Goal: Task Accomplishment & Management: Use online tool/utility

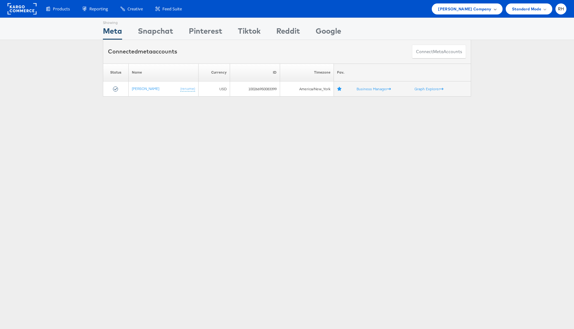
click at [442, 11] on div "[PERSON_NAME] Company" at bounding box center [467, 8] width 71 height 11
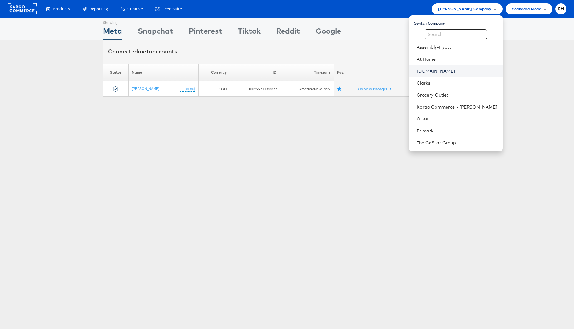
click at [470, 73] on link "[DOMAIN_NAME]" at bounding box center [457, 71] width 81 height 6
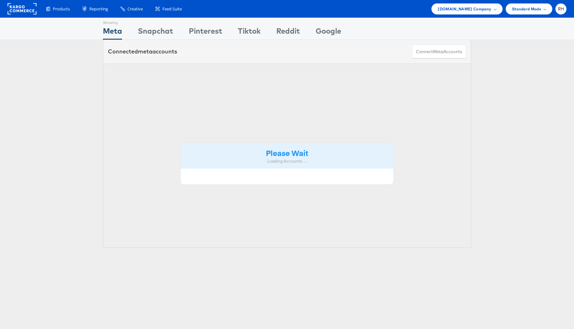
click at [482, 12] on span "Cars.com Company" at bounding box center [465, 9] width 54 height 7
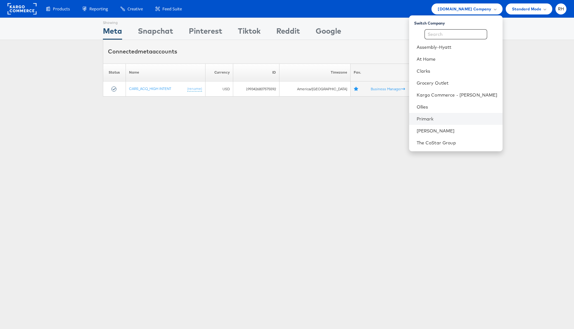
click at [471, 122] on li "Primark" at bounding box center [455, 119] width 93 height 12
click at [482, 122] on link "Primark" at bounding box center [457, 119] width 81 height 6
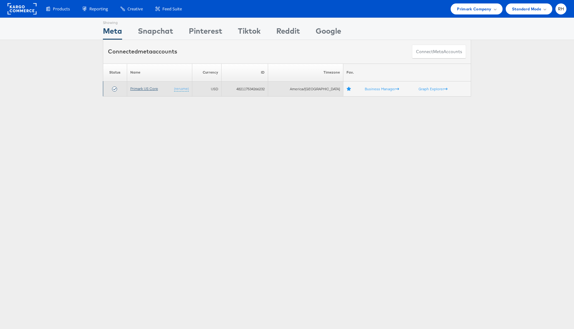
click at [144, 90] on link "Primark US Corp" at bounding box center [144, 88] width 28 height 5
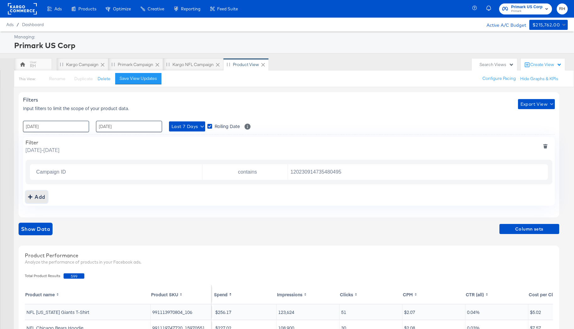
click at [37, 198] on div "Add" at bounding box center [36, 197] width 17 height 9
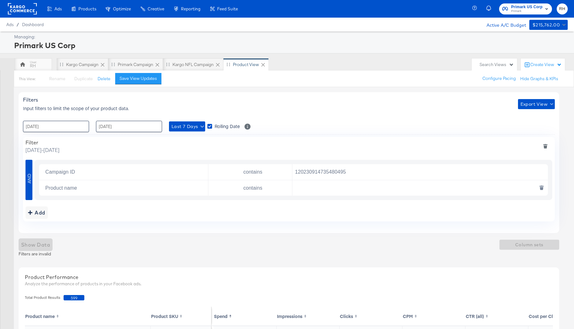
click at [542, 188] on icon "deletesingle" at bounding box center [541, 188] width 3 height 3
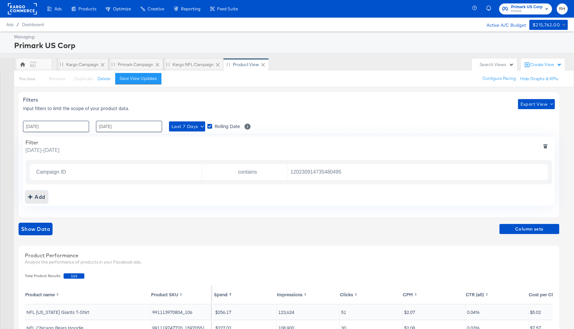
click at [38, 199] on div "Add" at bounding box center [36, 197] width 17 height 9
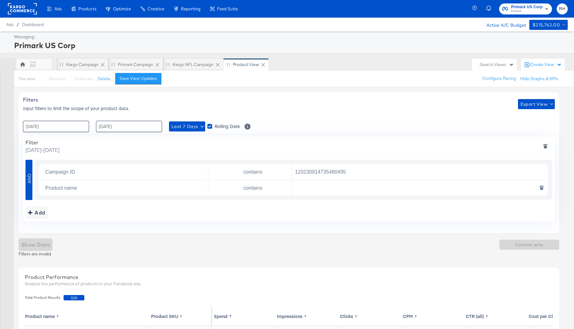
click at [544, 186] on button "deletesingle" at bounding box center [541, 188] width 13 height 11
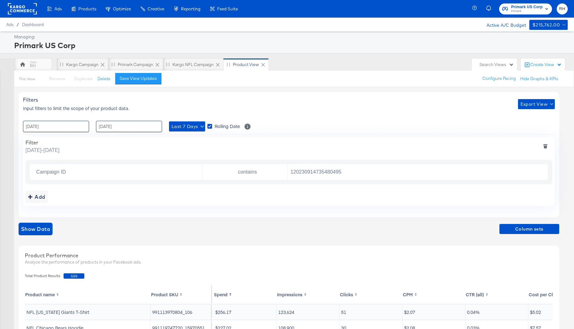
click at [238, 135] on div at bounding box center [289, 134] width 532 height 0
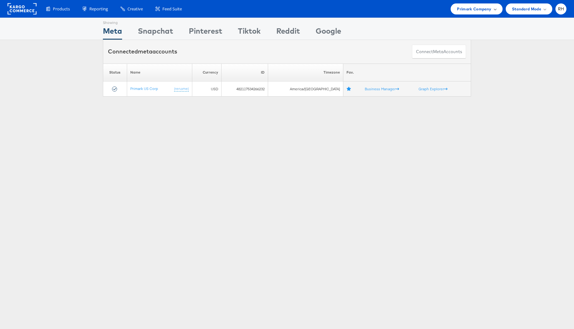
click at [491, 10] on span "Primark Company" at bounding box center [474, 9] width 34 height 7
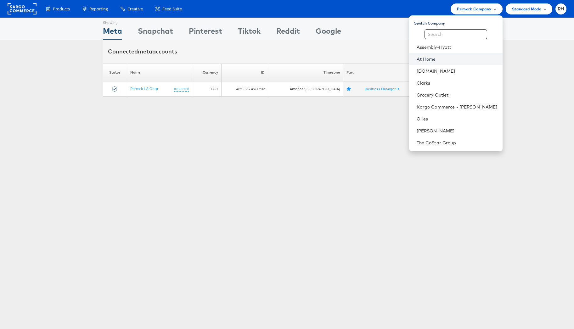
click at [465, 59] on link "At Home" at bounding box center [457, 59] width 81 height 6
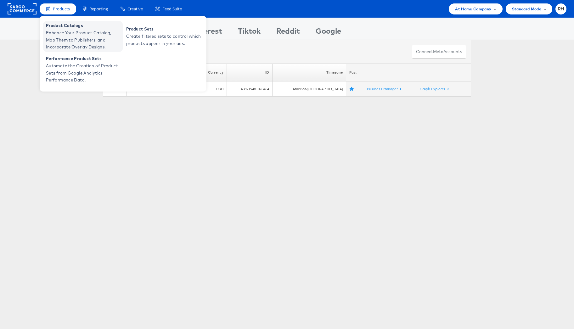
click at [62, 31] on span "Enhance Your Product Catalog, Map Them to Publishers, and Incorporate Overlay D…" at bounding box center [84, 39] width 76 height 21
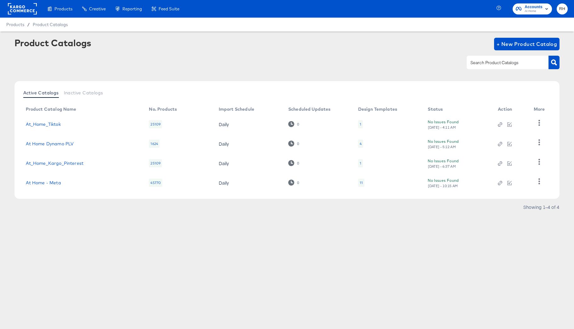
click at [358, 184] on div "11" at bounding box center [361, 183] width 6 height 8
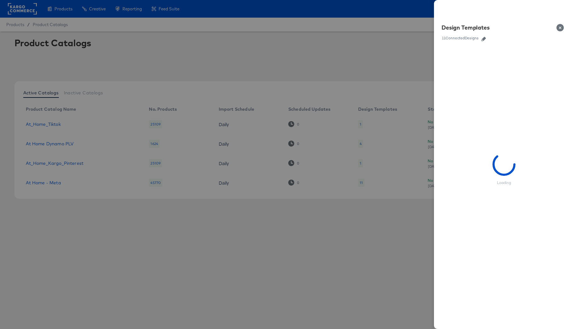
click at [486, 39] on icon "button" at bounding box center [484, 39] width 4 height 4
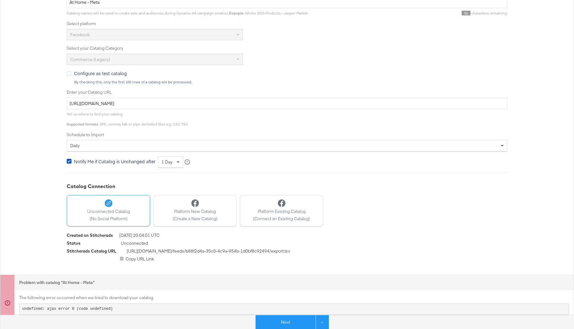
scroll to position [150, 0]
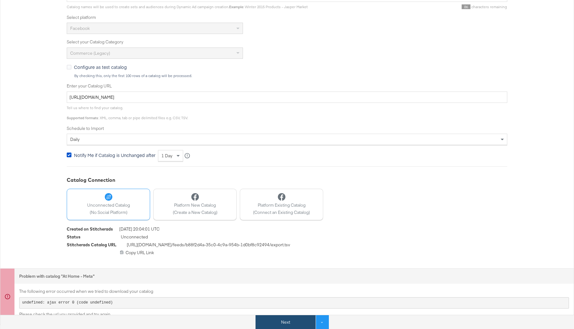
click at [267, 320] on button "Next" at bounding box center [286, 322] width 60 height 14
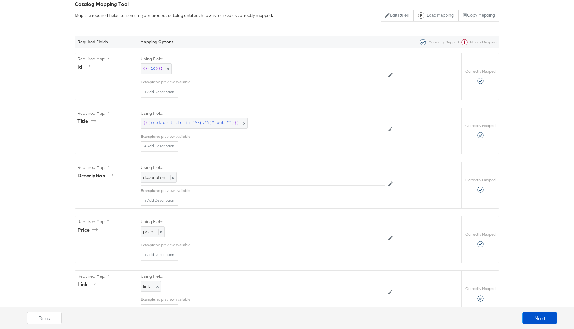
scroll to position [0, 0]
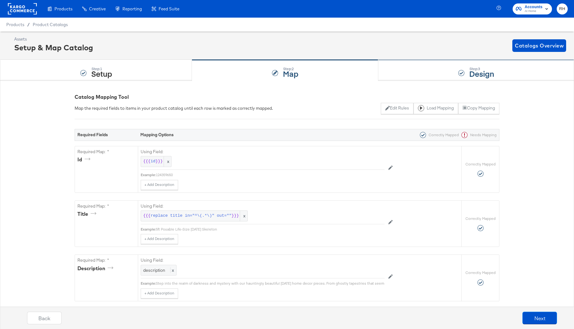
click at [455, 67] on div "Step: 3 Design" at bounding box center [476, 70] width 196 height 21
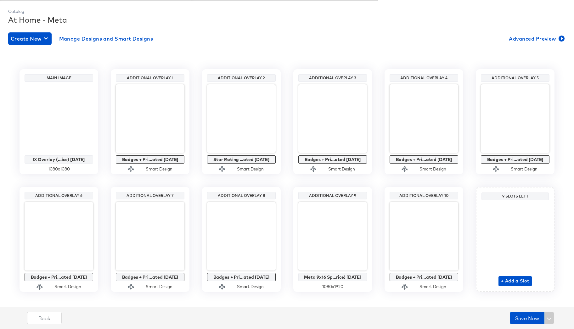
scroll to position [88, 0]
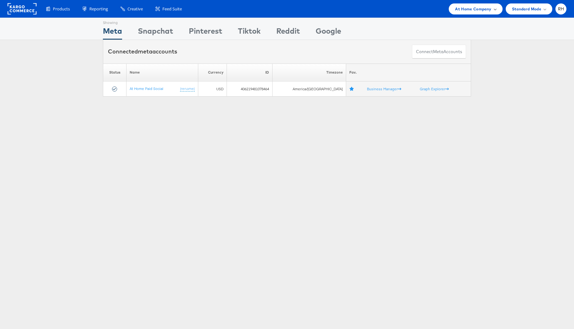
click at [485, 14] on div "At Home Company" at bounding box center [476, 8] width 54 height 11
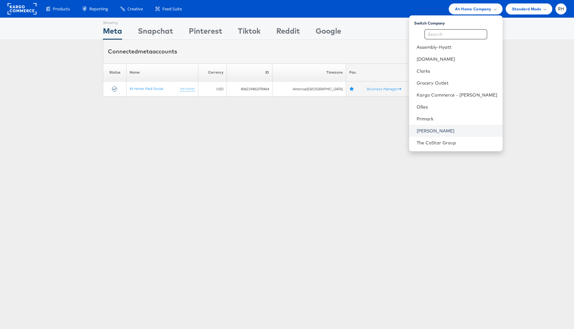
click at [467, 128] on link "[PERSON_NAME]" at bounding box center [457, 131] width 81 height 6
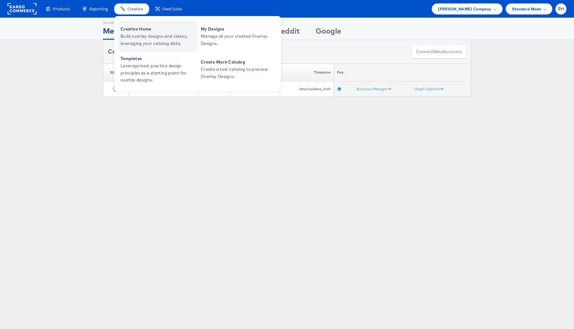
click at [139, 33] on span "Build overlay designs and videos, leveraging your catalog data." at bounding box center [159, 40] width 76 height 14
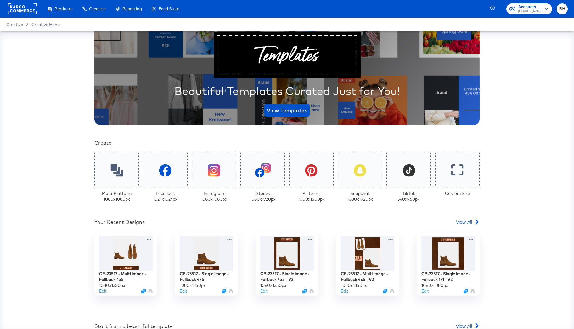
scroll to position [49, 0]
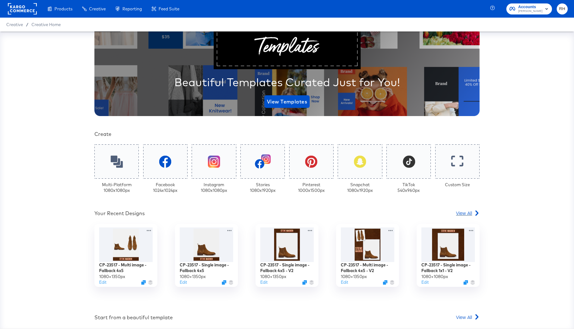
click at [461, 213] on span "View All" at bounding box center [464, 213] width 16 height 6
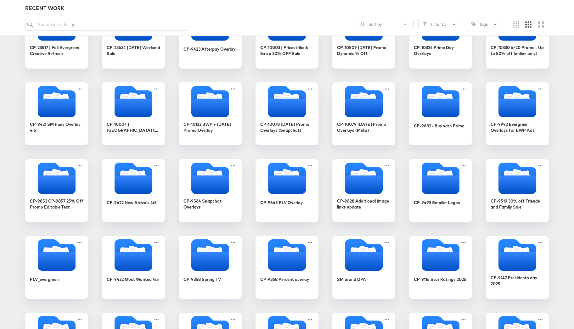
scroll to position [132, 0]
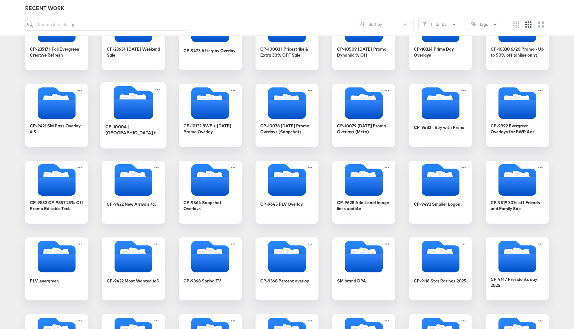
click at [136, 109] on icon "Folder" at bounding box center [134, 109] width 40 height 20
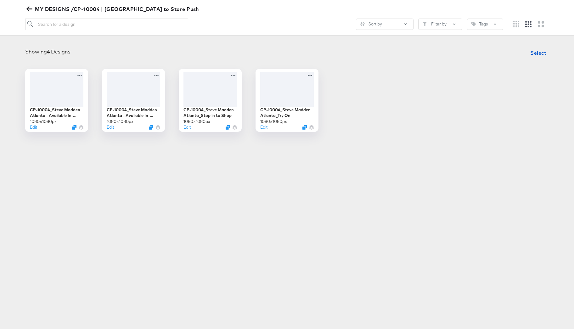
scroll to position [72, 0]
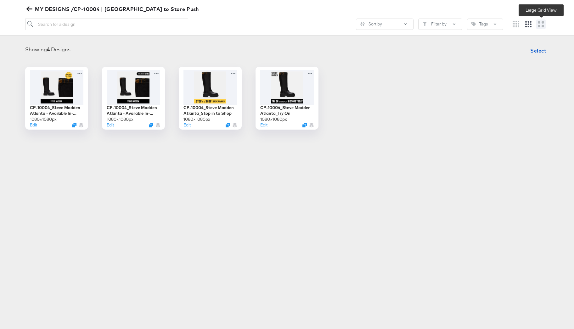
click at [537, 25] on button at bounding box center [540, 24] width 9 height 9
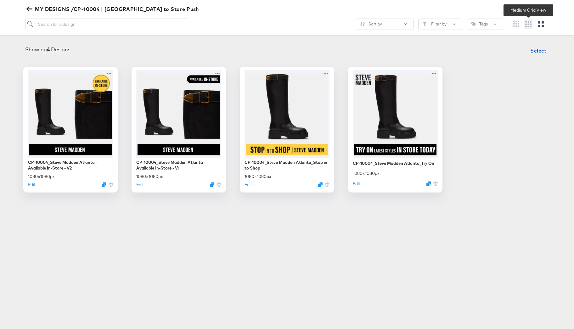
click at [530, 25] on icon "Medium grid" at bounding box center [528, 24] width 6 height 6
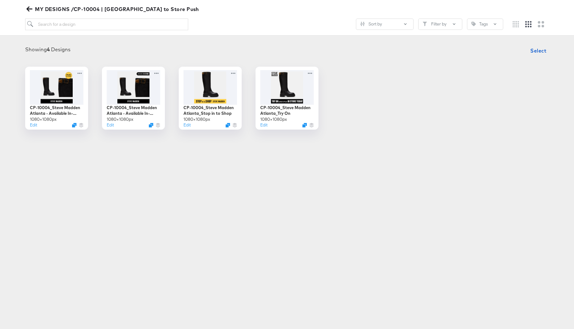
click at [405, 122] on div "CP-10004_Steve Madden Atlanta - Available In-Store - V2 1080 × 1080 px Edit CP-…" at bounding box center [287, 98] width 562 height 63
click at [541, 24] on icon "Large grid" at bounding box center [541, 24] width 6 height 6
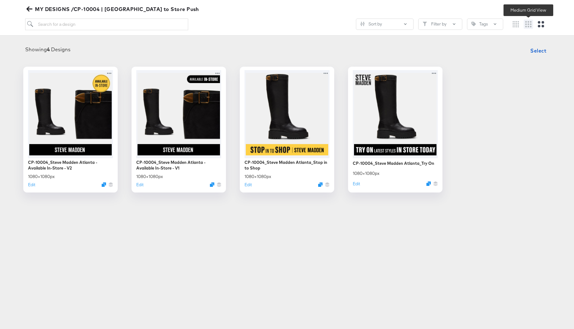
click at [531, 24] on icon "Medium grid" at bounding box center [528, 24] width 6 height 6
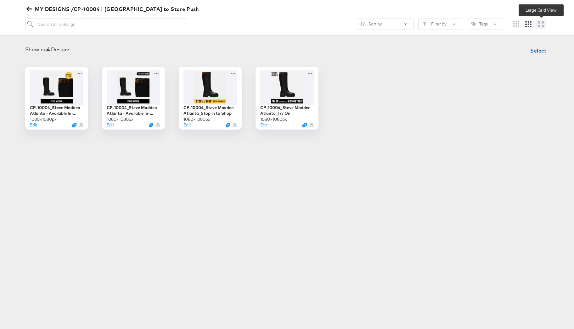
click at [539, 26] on icon "Large grid" at bounding box center [541, 24] width 6 height 6
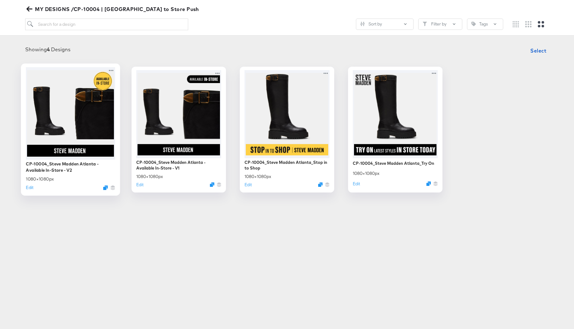
click at [76, 126] on div at bounding box center [70, 113] width 89 height 93
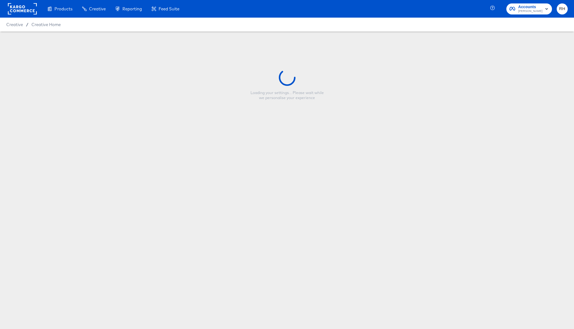
type input "CP-10004_Steve Madden Atlanta - Available In-Store - V2"
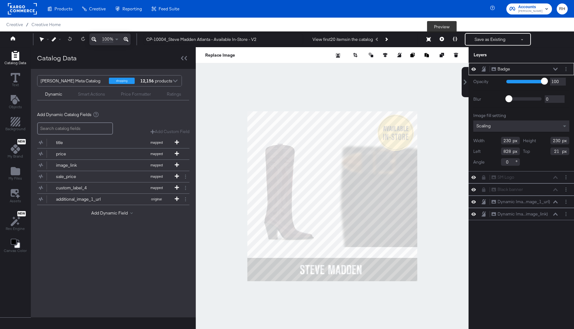
click at [444, 39] on button at bounding box center [441, 39] width 13 height 13
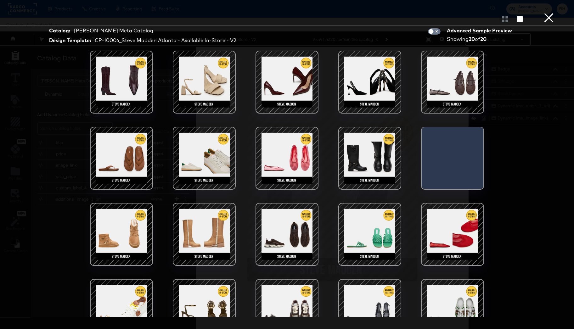
click at [474, 89] on div at bounding box center [453, 82] width 54 height 54
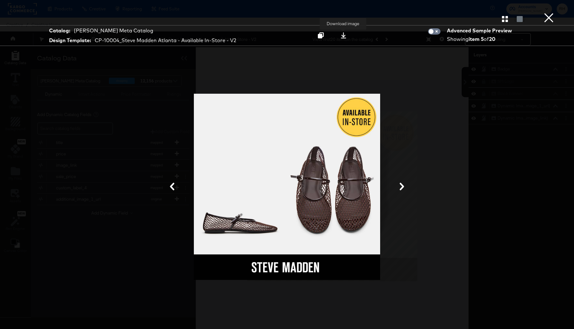
click at [342, 36] on icon at bounding box center [343, 35] width 5 height 6
click at [533, 103] on div "Catalog: [PERSON_NAME] Meta Catalog Design Template: CP-10004_Steve Madden Atla…" at bounding box center [287, 165] width 574 height 304
click at [549, 13] on button "×" at bounding box center [549, 6] width 13 height 13
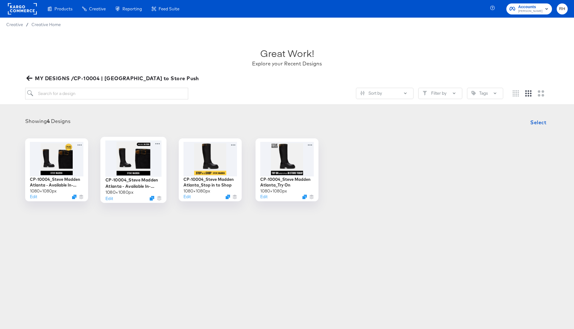
click at [145, 168] on div at bounding box center [133, 158] width 56 height 36
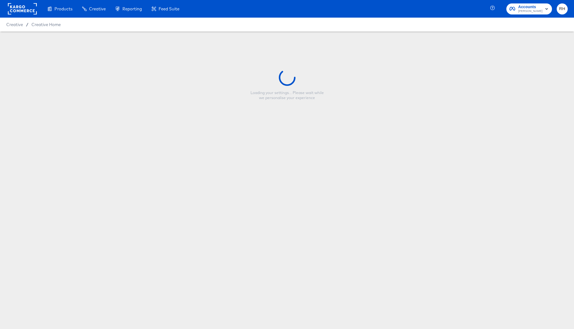
type input "CP-10004_Steve Madden Atlanta - Available In-Store - V1"
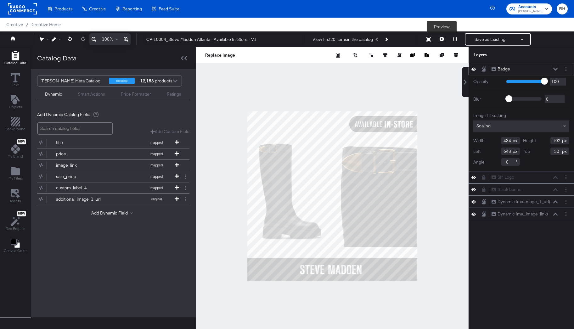
click at [444, 38] on button at bounding box center [441, 39] width 13 height 13
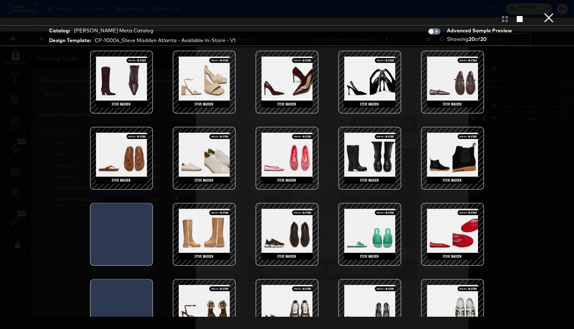
click at [457, 84] on div at bounding box center [453, 82] width 54 height 54
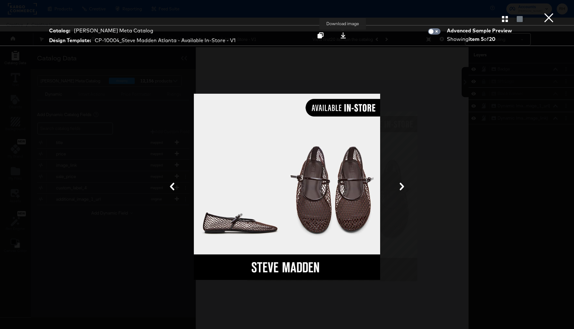
click at [342, 37] on icon at bounding box center [343, 35] width 6 height 6
click at [548, 13] on button "×" at bounding box center [549, 6] width 13 height 13
